Goal: Information Seeking & Learning: Learn about a topic

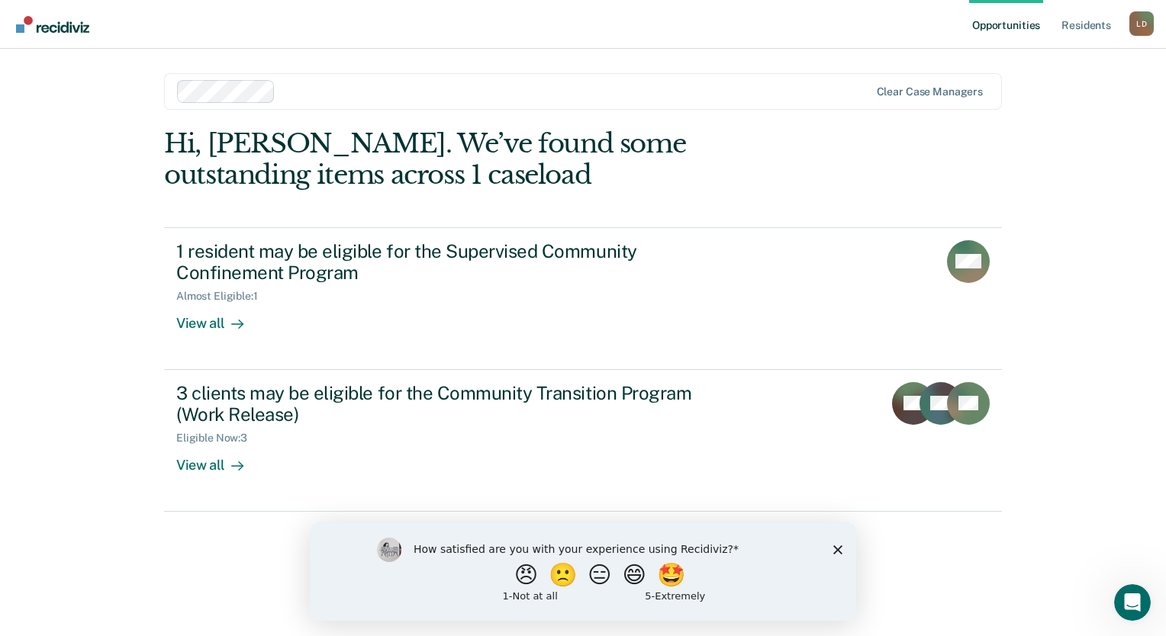
click at [839, 553] on icon "Close survey" at bounding box center [837, 549] width 9 height 9
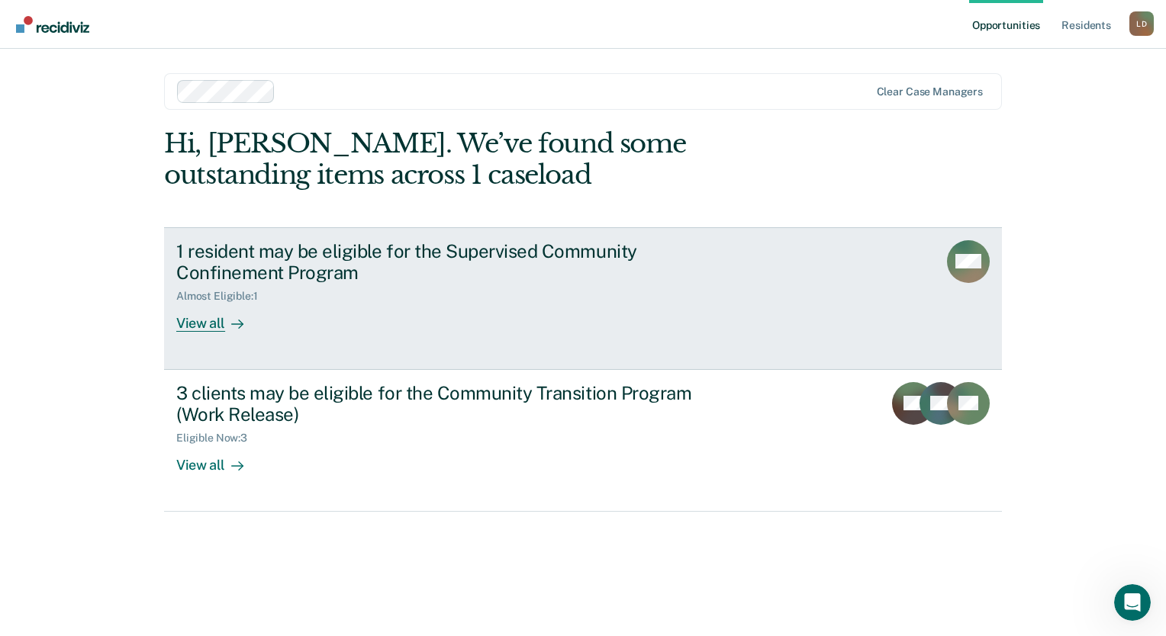
click at [205, 327] on div "View all" at bounding box center [218, 318] width 85 height 30
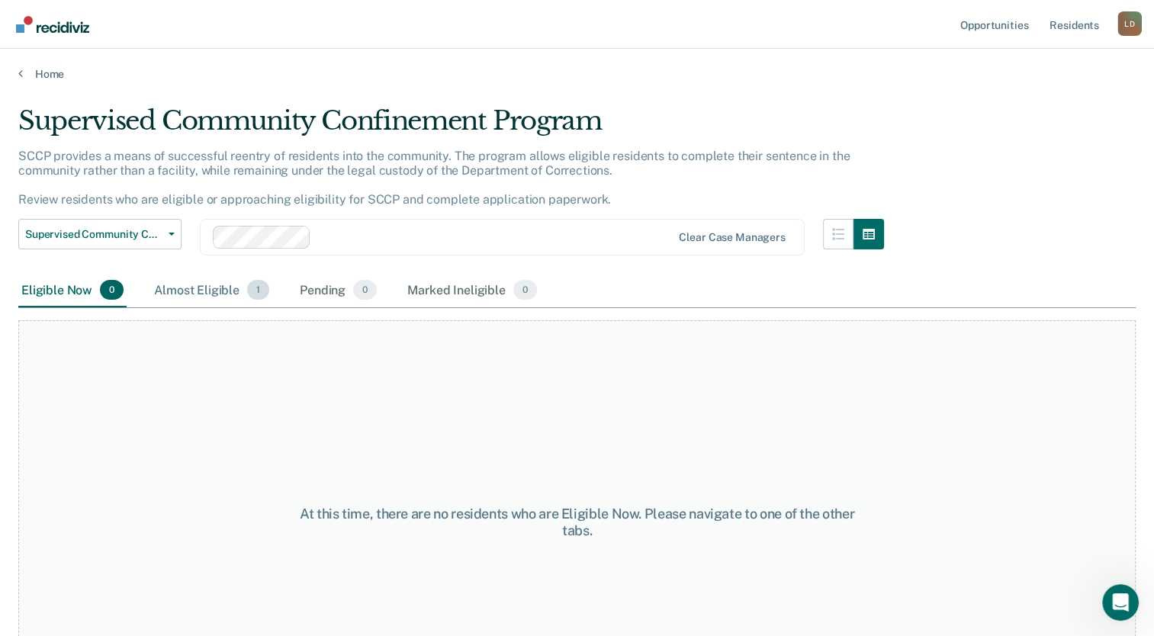
click at [208, 286] on div "Almost Eligible 1" at bounding box center [211, 291] width 121 height 34
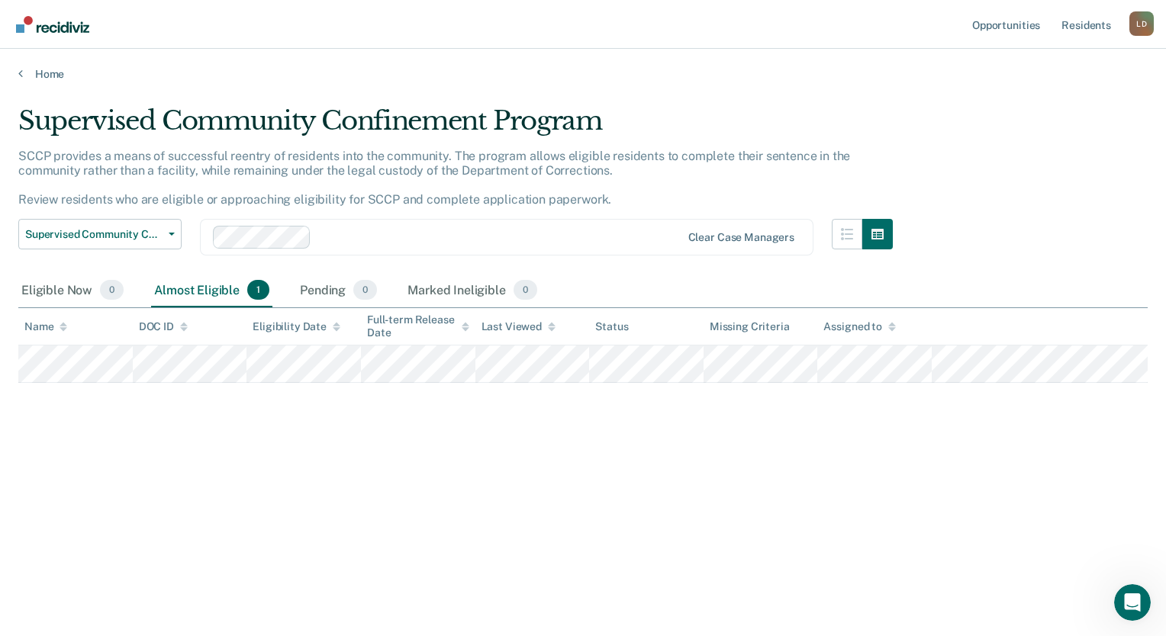
drag, startPoint x: 95, startPoint y: 178, endPoint x: 190, endPoint y: 179, distance: 95.4
click at [190, 179] on div "SCCP provides a means of successful reentry of residents into the community. Th…" at bounding box center [455, 184] width 874 height 71
drag, startPoint x: 69, startPoint y: 197, endPoint x: 250, endPoint y: 209, distance: 181.2
click at [250, 209] on div "SCCP provides a means of successful reentry of residents into the community. Th…" at bounding box center [455, 184] width 874 height 71
click at [134, 186] on div "SCCP provides a means of successful reentry of residents into the community. Th…" at bounding box center [455, 184] width 874 height 71
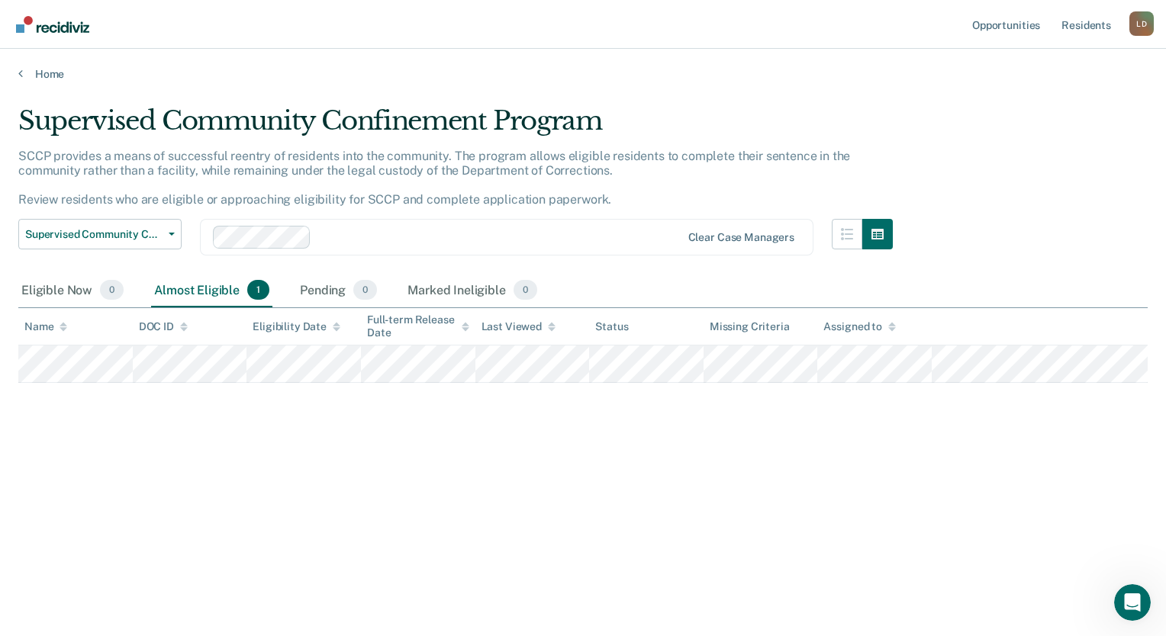
click at [134, 195] on p "SCCP provides a means of successful reentry of residents into the community. Th…" at bounding box center [434, 178] width 832 height 59
drag, startPoint x: 142, startPoint y: 194, endPoint x: 197, endPoint y: 197, distance: 55.0
click at [197, 197] on p "SCCP provides a means of successful reentry of residents into the community. Th…" at bounding box center [434, 178] width 832 height 59
click at [190, 197] on p "SCCP provides a means of successful reentry of residents into the community. Th…" at bounding box center [434, 178] width 832 height 59
drag, startPoint x: 246, startPoint y: 196, endPoint x: 104, endPoint y: 192, distance: 142.8
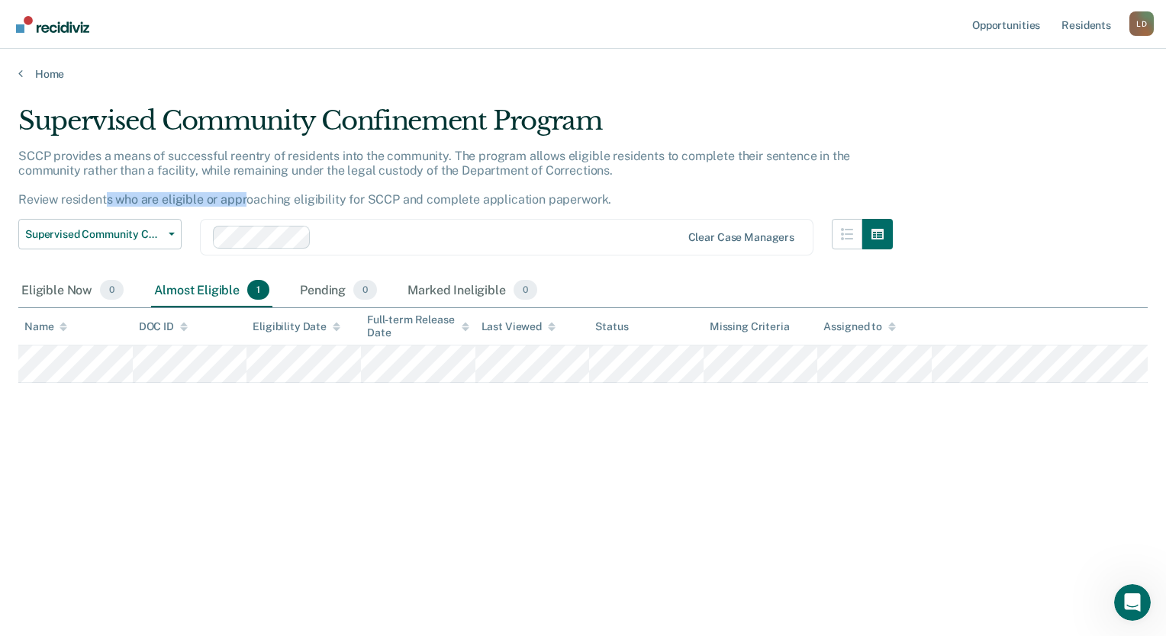
click at [104, 192] on p "SCCP provides a means of successful reentry of residents into the community. Th…" at bounding box center [434, 178] width 832 height 59
drag, startPoint x: 104, startPoint y: 192, endPoint x: 329, endPoint y: 172, distance: 225.9
click at [329, 172] on p "SCCP provides a means of successful reentry of residents into the community. Th…" at bounding box center [434, 178] width 832 height 59
click at [425, 163] on p "SCCP provides a means of successful reentry of residents into the community. Th…" at bounding box center [434, 178] width 832 height 59
click at [322, 483] on div "Supervised Community Confinement Program SCCP provides a means of successful re…" at bounding box center [582, 313] width 1129 height 417
